Goal: Book appointment/travel/reservation

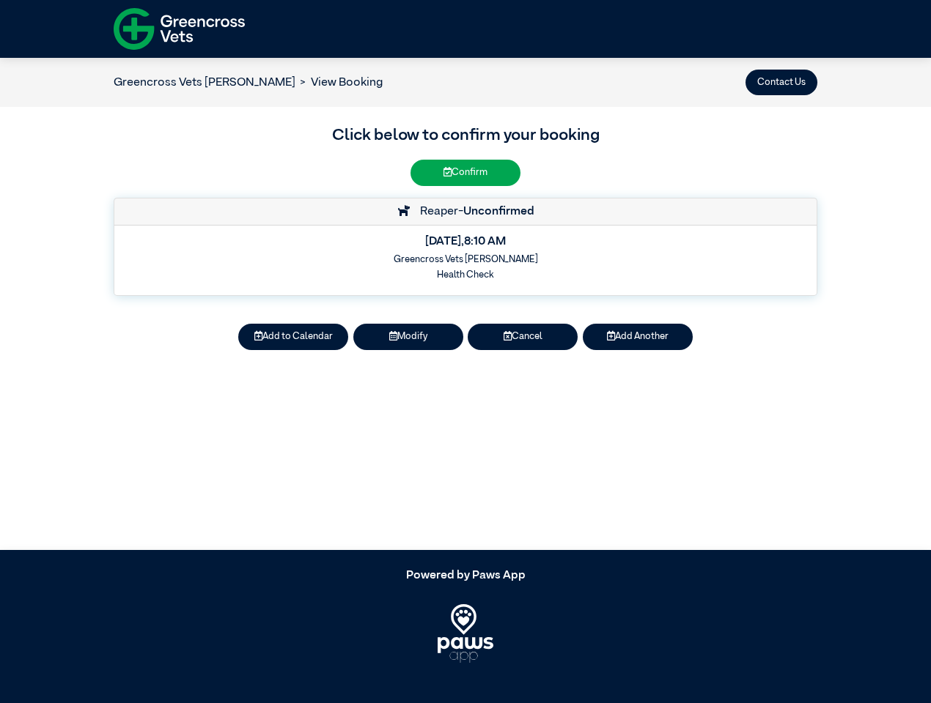
click at [781, 82] on button "Contact Us" at bounding box center [781, 83] width 72 height 26
click at [293, 337] on button "Add to Calendar" at bounding box center [293, 337] width 110 height 26
click at [408, 337] on article "Greencross Vets [PERSON_NAME] View Booking Contact Us Click below to confirm yo…" at bounding box center [465, 304] width 931 height 492
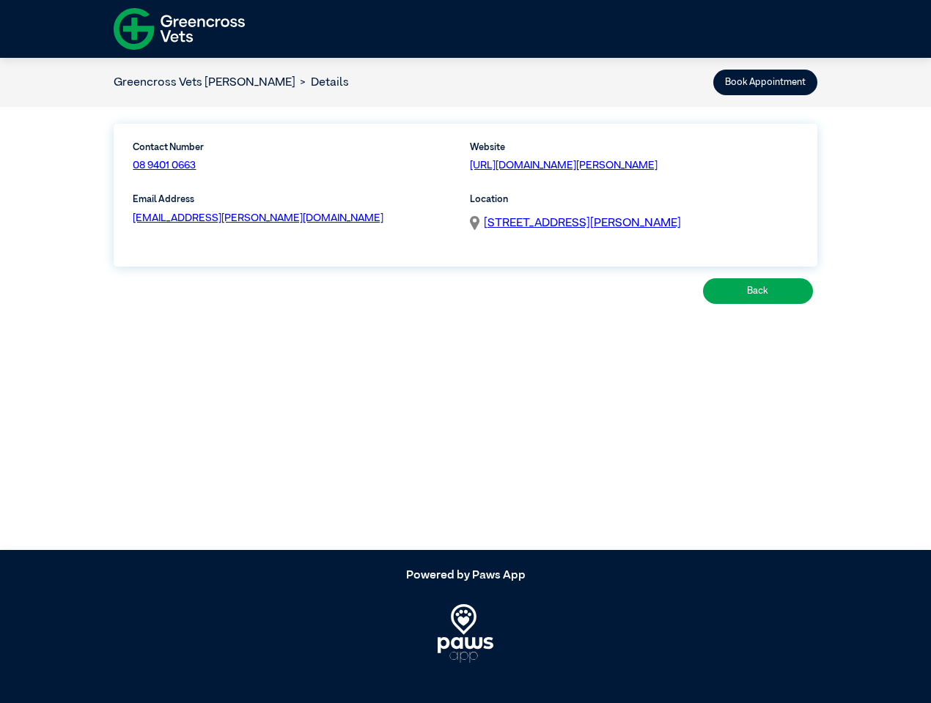
click at [522, 337] on article "Greencross Vets [PERSON_NAME] Details Book Appointment Contact Number 08 9401 0…" at bounding box center [465, 304] width 931 height 492
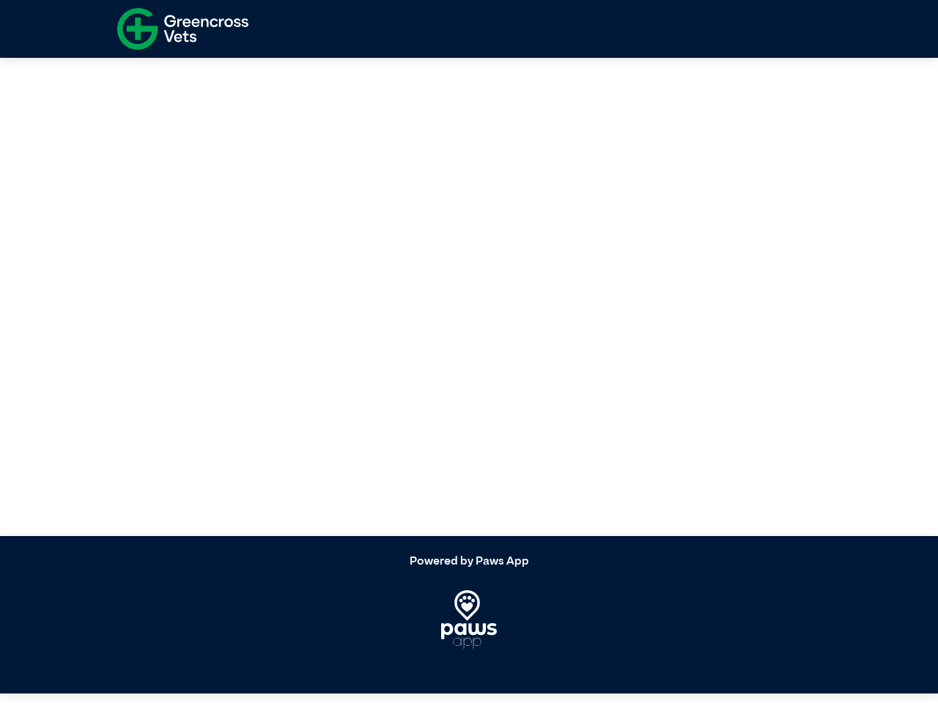
click at [638, 337] on article at bounding box center [469, 290] width 938 height 492
